Goal: Information Seeking & Learning: Check status

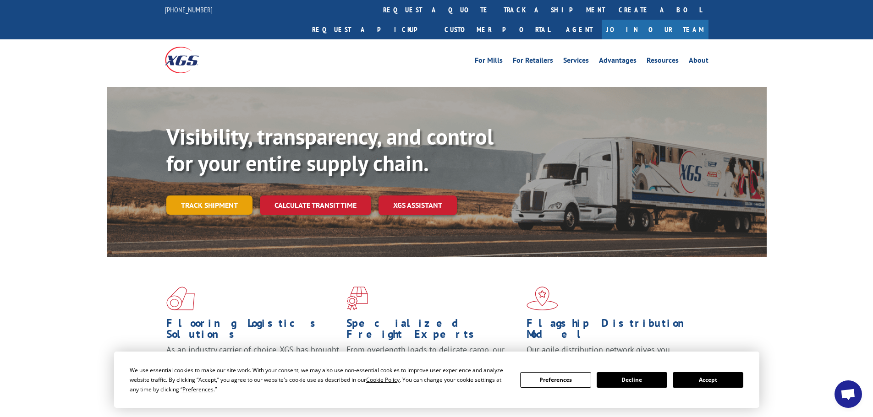
click at [217, 196] on link "Track shipment" at bounding box center [209, 205] width 86 height 19
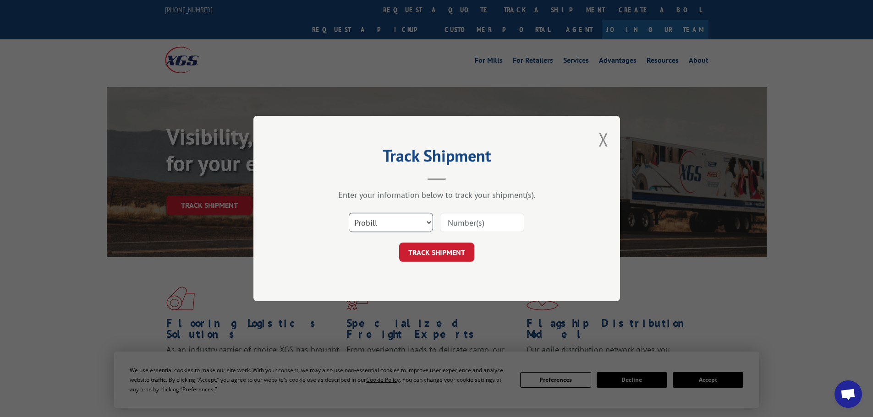
click at [414, 219] on select "Select category... Probill BOL PO" at bounding box center [391, 222] width 84 height 19
select select "bol"
click at [349, 213] on select "Select category... Probill BOL PO" at bounding box center [391, 222] width 84 height 19
click at [482, 222] on input at bounding box center [482, 222] width 84 height 19
paste input "AA05027796"
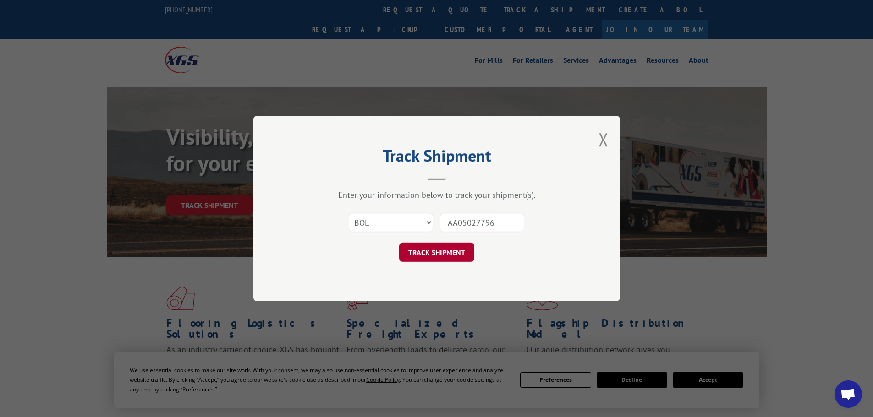
type input "AA05027796"
click at [440, 253] on button "TRACK SHIPMENT" at bounding box center [436, 252] width 75 height 19
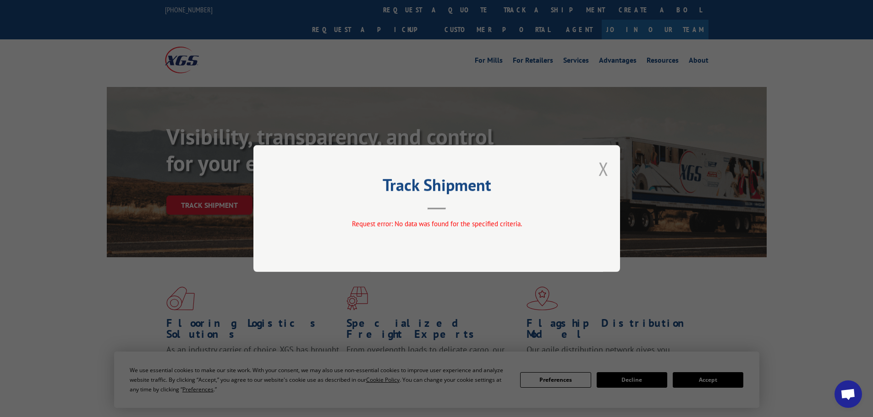
drag, startPoint x: 606, startPoint y: 170, endPoint x: 559, endPoint y: 130, distance: 61.5
click at [606, 169] on button "Close modal" at bounding box center [603, 169] width 10 height 24
